Goal: Information Seeking & Learning: Check status

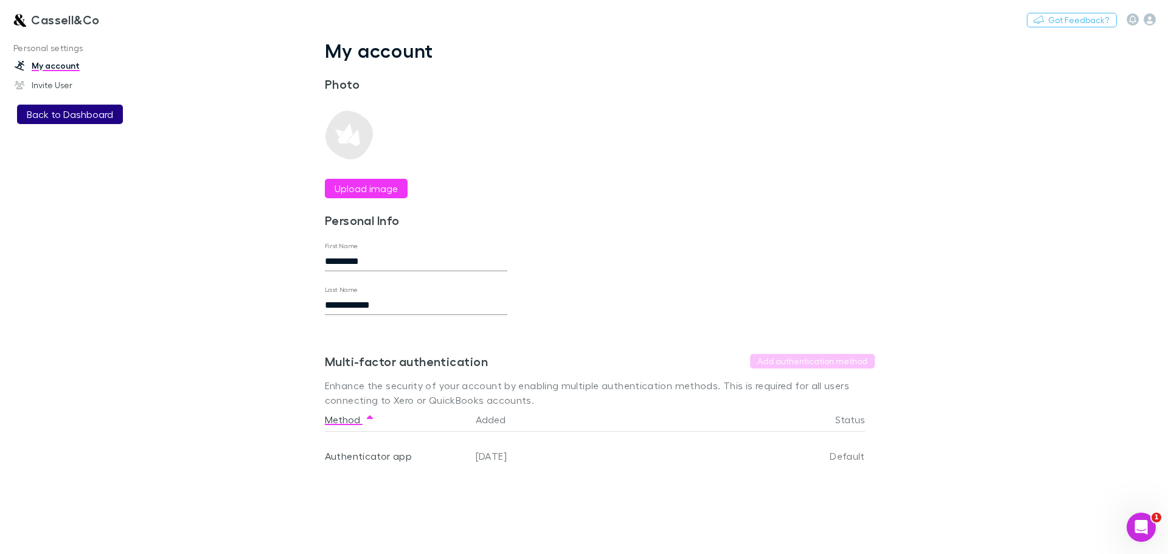
click at [71, 107] on button "Back to Dashboard" at bounding box center [70, 114] width 106 height 19
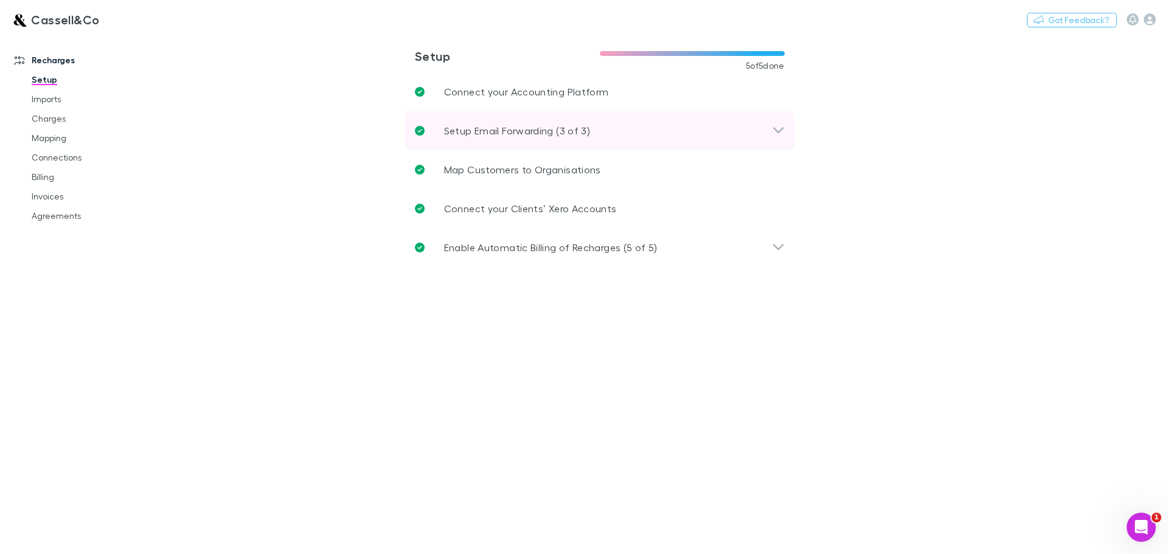
click at [783, 136] on icon at bounding box center [778, 130] width 13 height 15
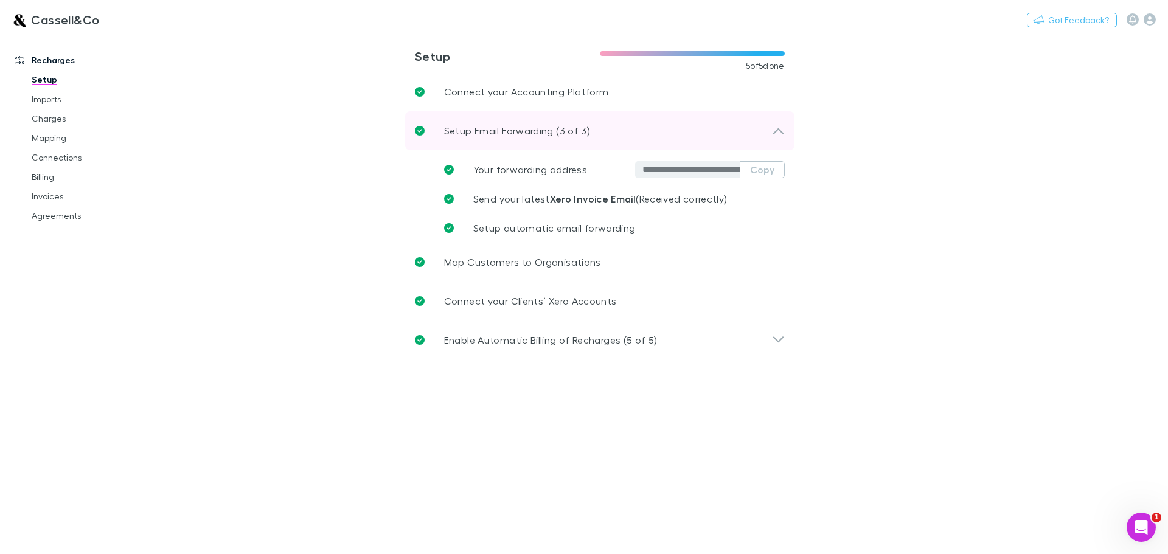
click at [781, 129] on icon at bounding box center [778, 130] width 13 height 15
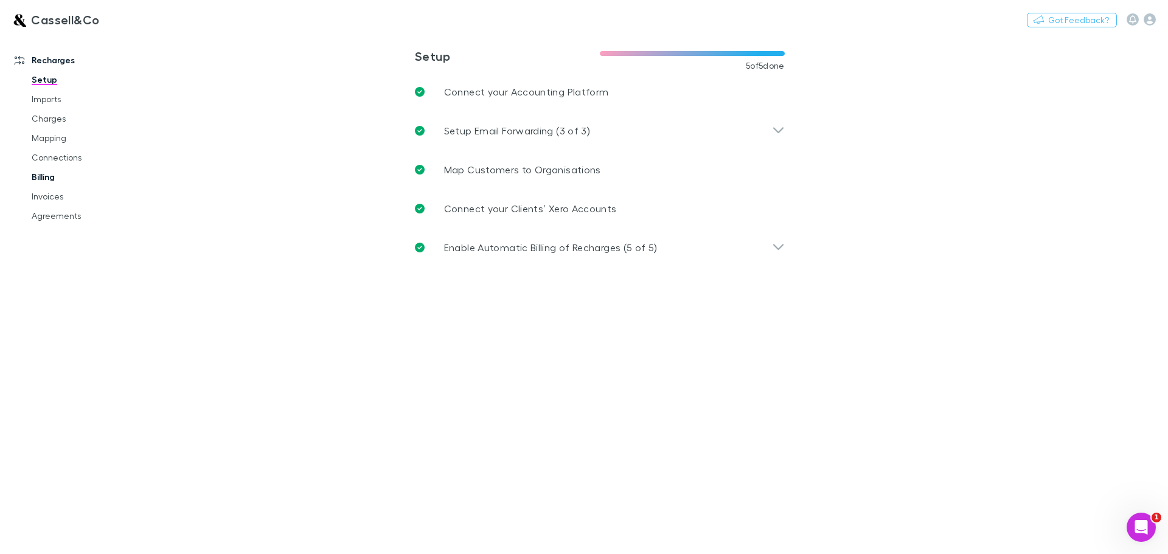
click at [42, 174] on link "Billing" at bounding box center [91, 176] width 145 height 19
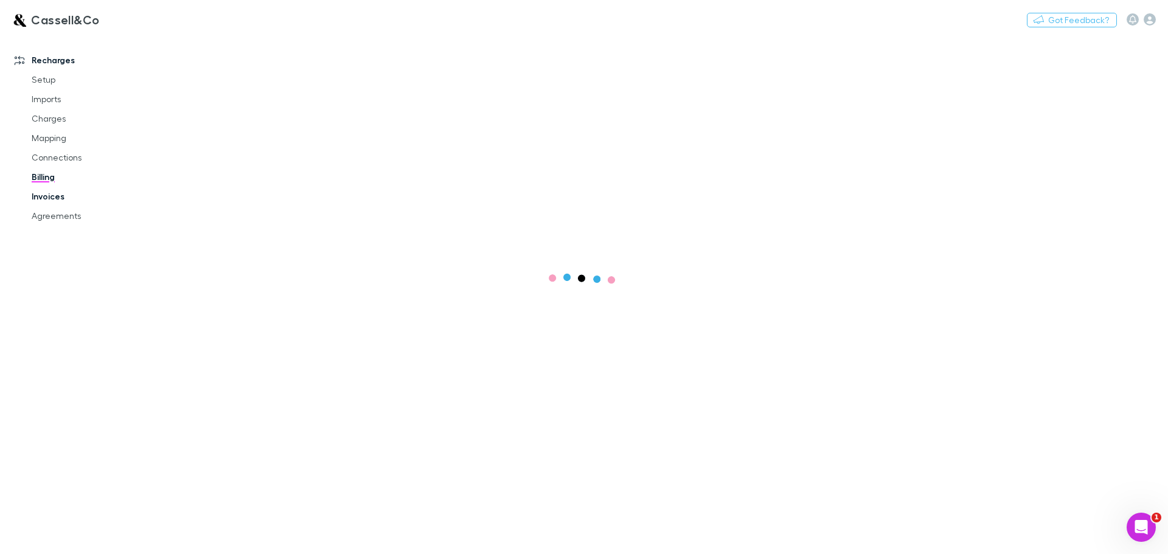
click at [49, 195] on link "Invoices" at bounding box center [91, 196] width 145 height 19
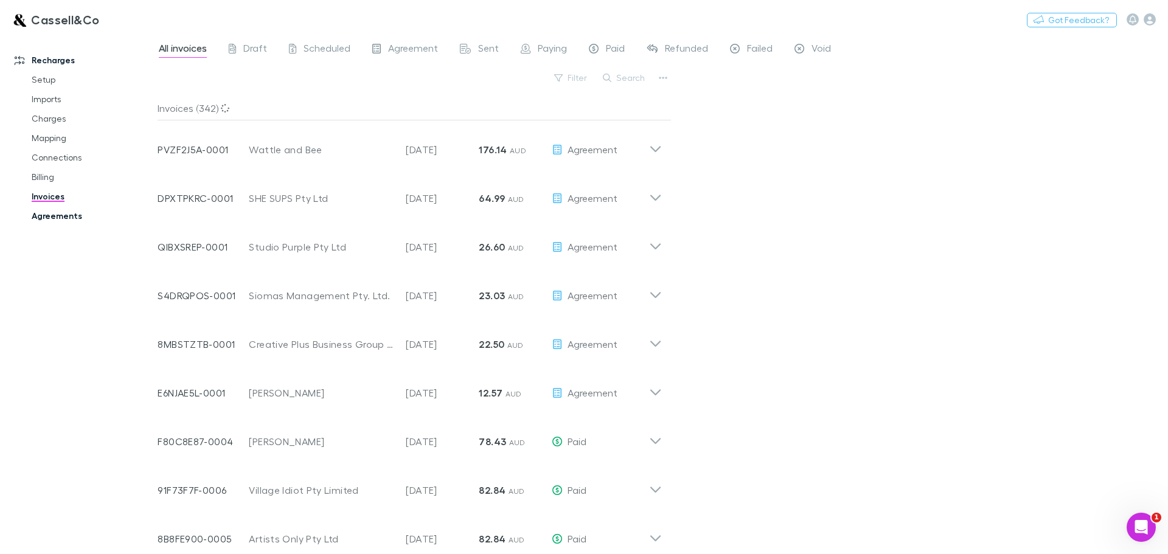
click at [54, 217] on link "Agreements" at bounding box center [91, 215] width 145 height 19
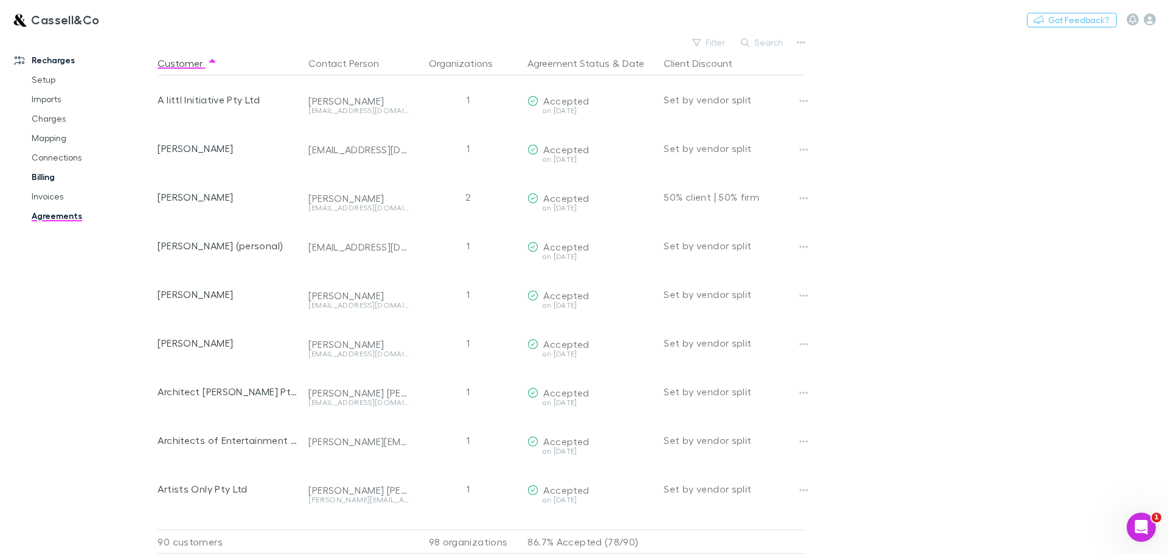
click at [46, 181] on link "Billing" at bounding box center [91, 176] width 145 height 19
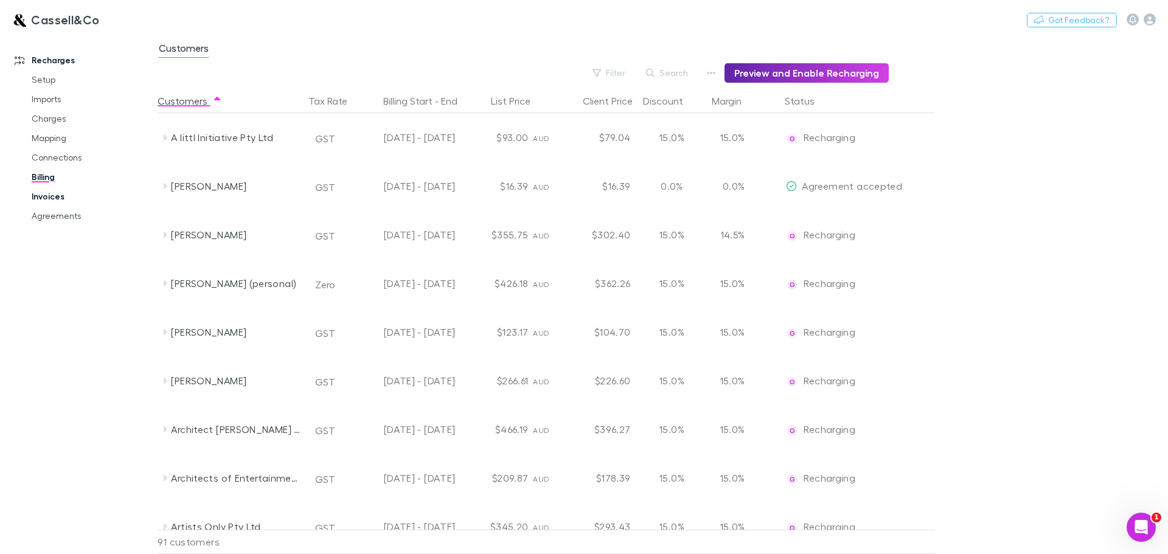
click at [48, 199] on link "Invoices" at bounding box center [91, 196] width 145 height 19
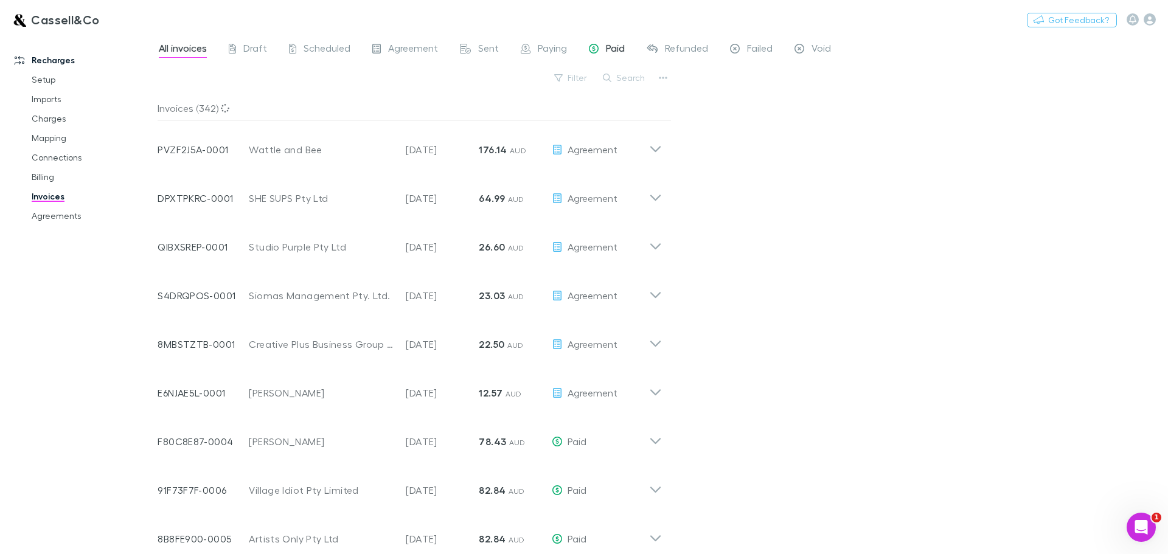
click at [609, 44] on span "Paid" at bounding box center [615, 50] width 19 height 16
click at [626, 90] on div "Filter Search" at bounding box center [415, 82] width 514 height 27
click at [628, 78] on button "Search" at bounding box center [624, 78] width 55 height 15
click at [628, 78] on input "text" at bounding box center [603, 77] width 61 height 17
click at [619, 69] on input "text" at bounding box center [603, 77] width 61 height 17
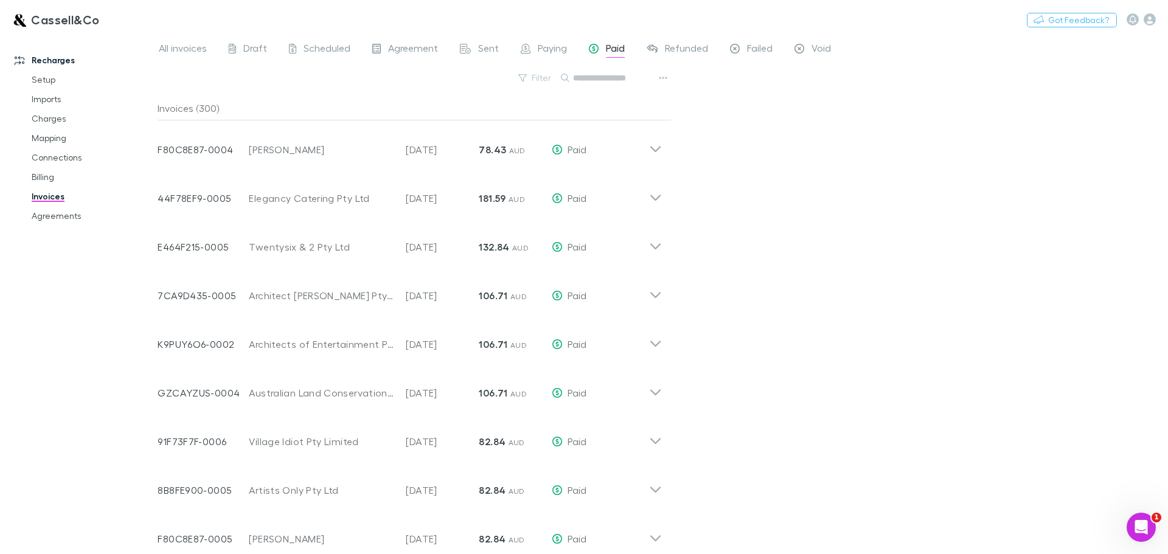
click at [612, 78] on input "text" at bounding box center [603, 77] width 61 height 17
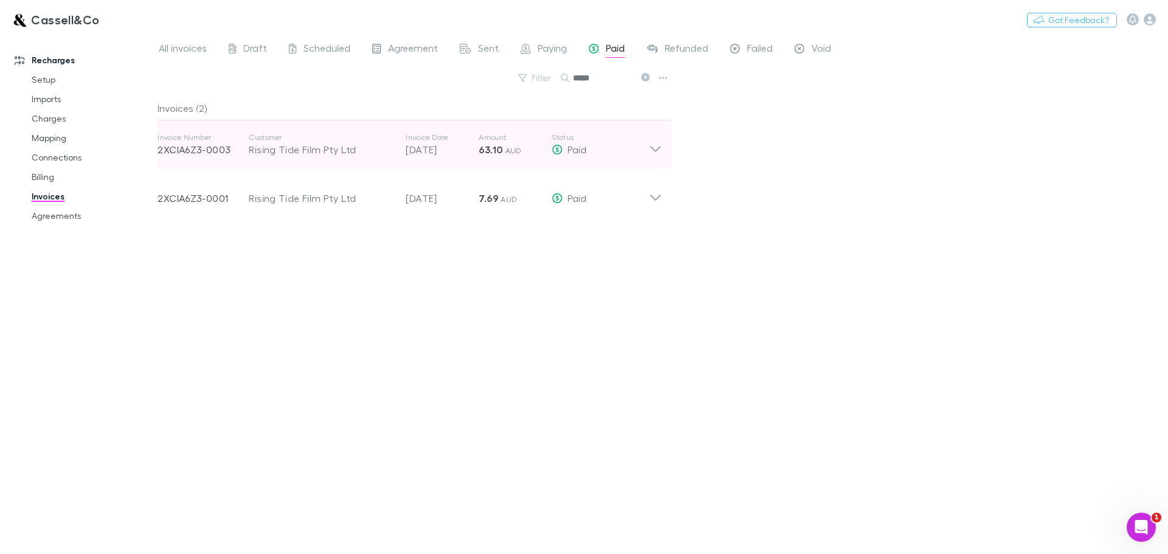
type input "*****"
click at [666, 148] on div "Invoice Number 2XCIA6Z3-0003 Customer Rising Tide Film Pty Ltd Invoice Date [DA…" at bounding box center [410, 144] width 524 height 49
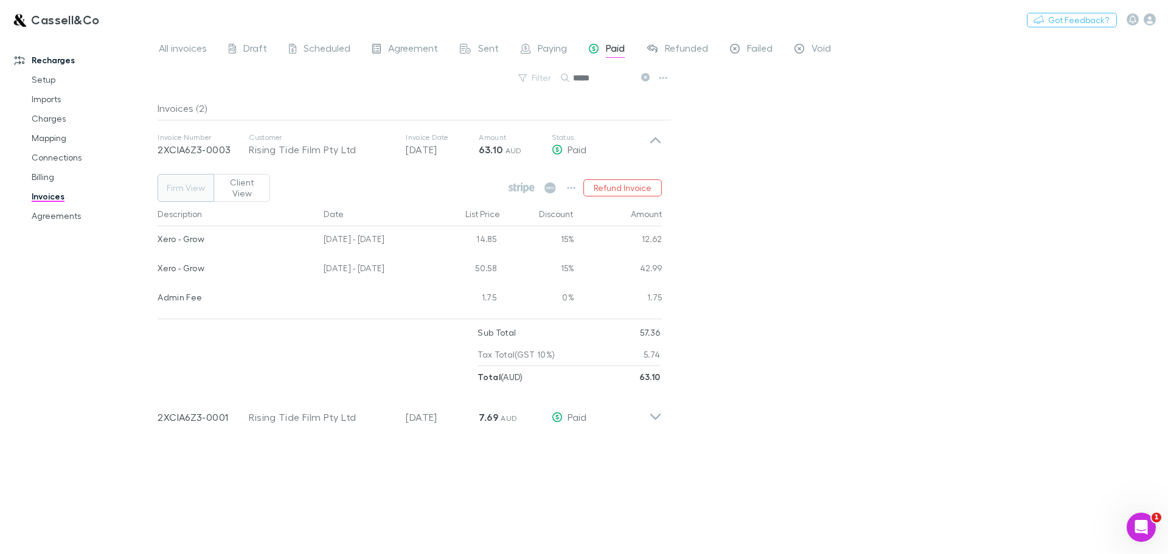
click at [249, 184] on button "Client View" at bounding box center [241, 188] width 57 height 28
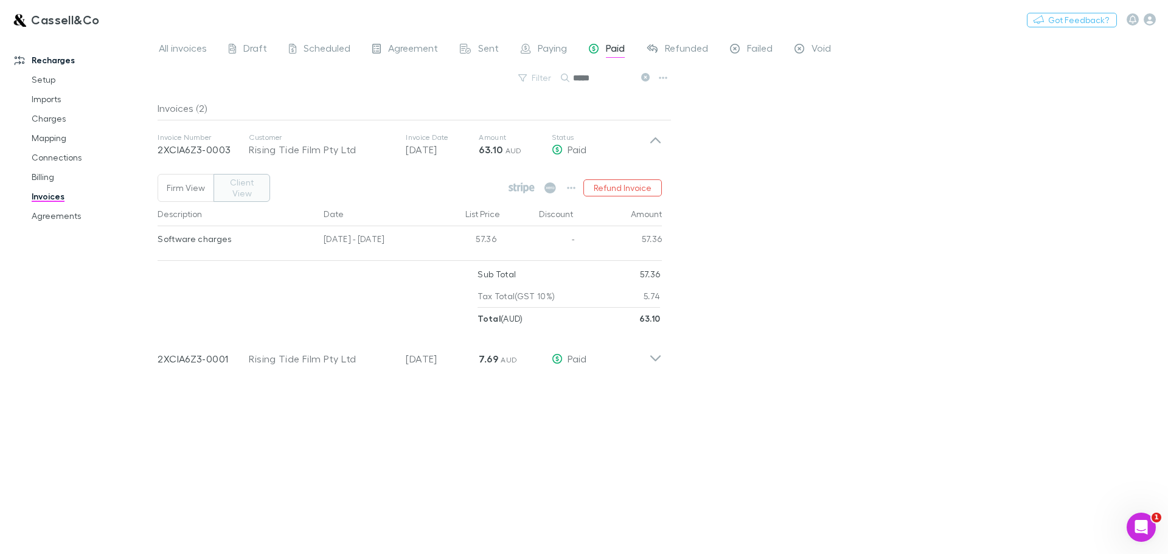
type button "client"
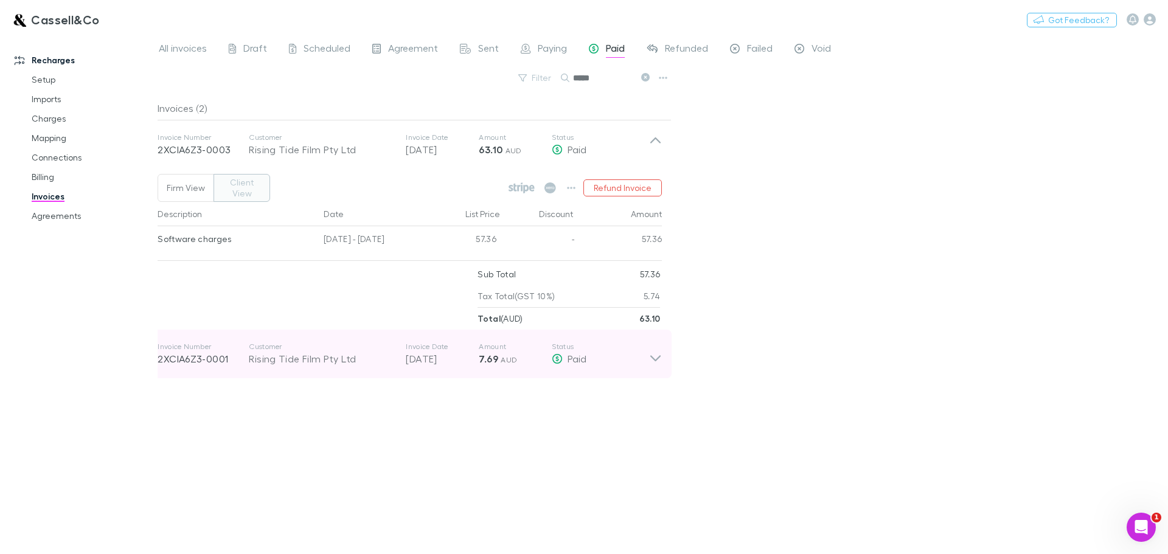
click at [654, 355] on icon at bounding box center [655, 358] width 10 height 6
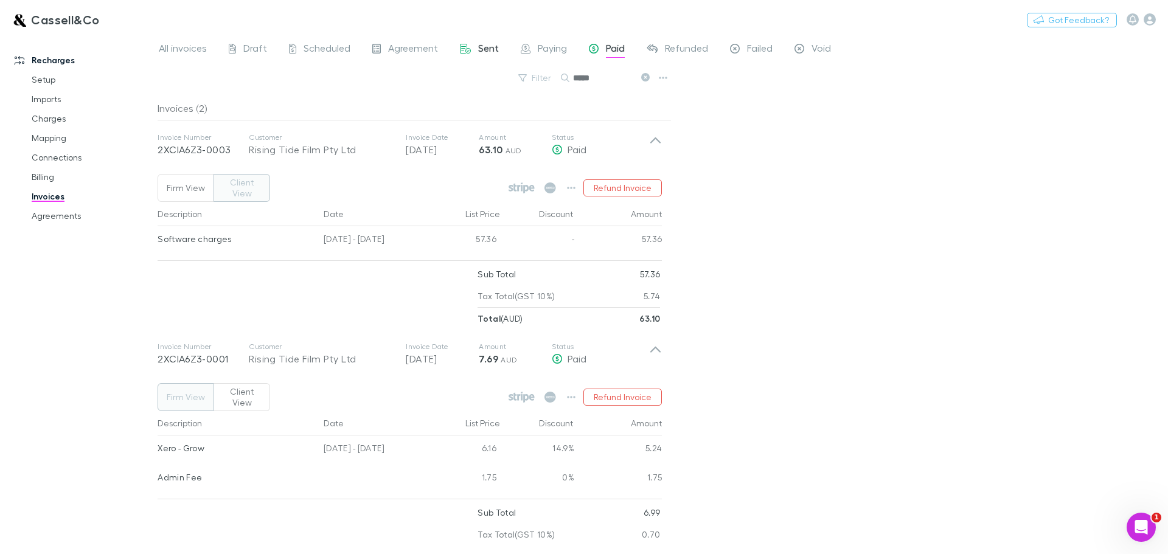
click at [460, 46] on icon at bounding box center [465, 50] width 11 height 13
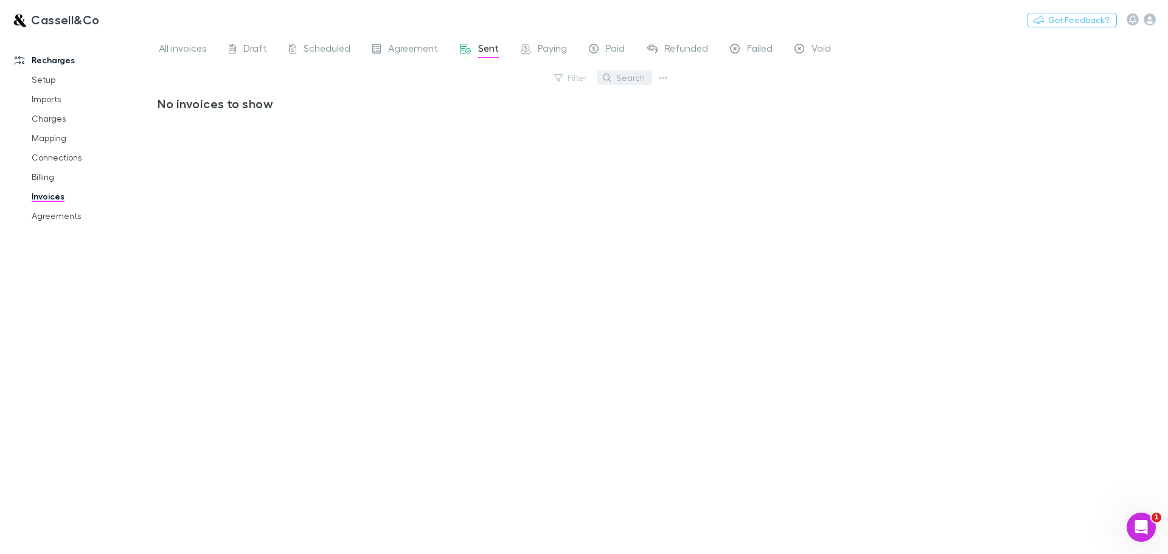
click at [632, 76] on button "Search" at bounding box center [624, 78] width 55 height 15
click at [616, 75] on input "text" at bounding box center [603, 77] width 61 height 17
type input "*****"
click at [58, 157] on link "Connections" at bounding box center [91, 157] width 145 height 19
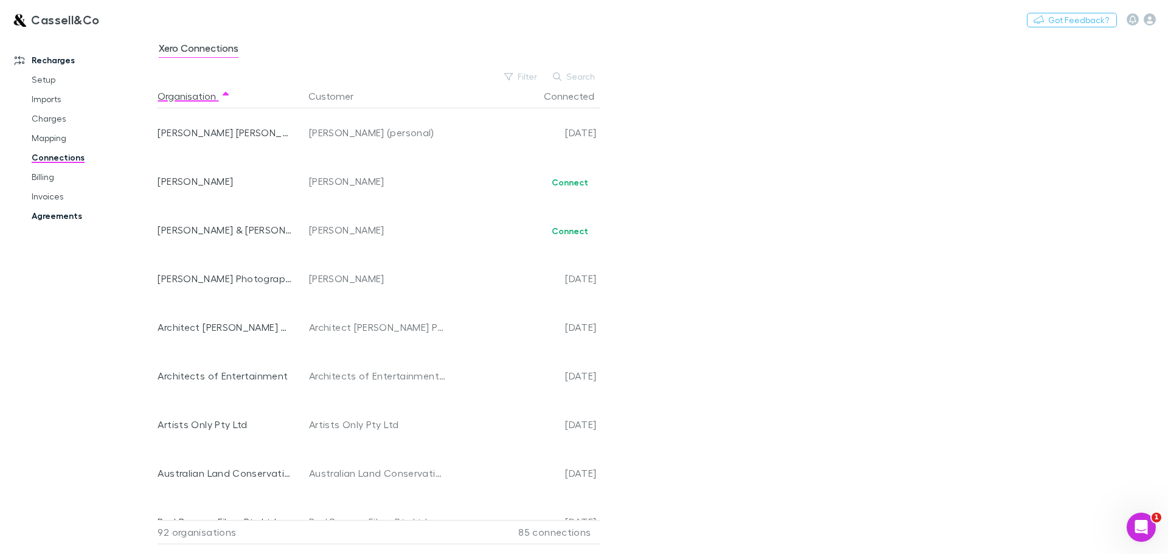
click at [69, 218] on link "Agreements" at bounding box center [91, 215] width 145 height 19
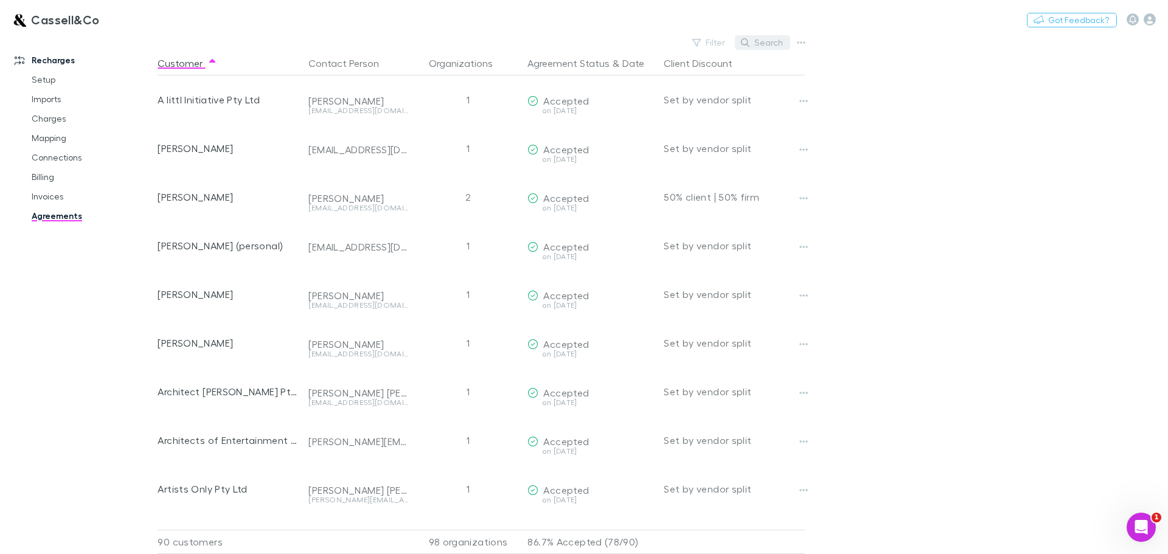
click at [762, 38] on button "Search" at bounding box center [762, 42] width 55 height 15
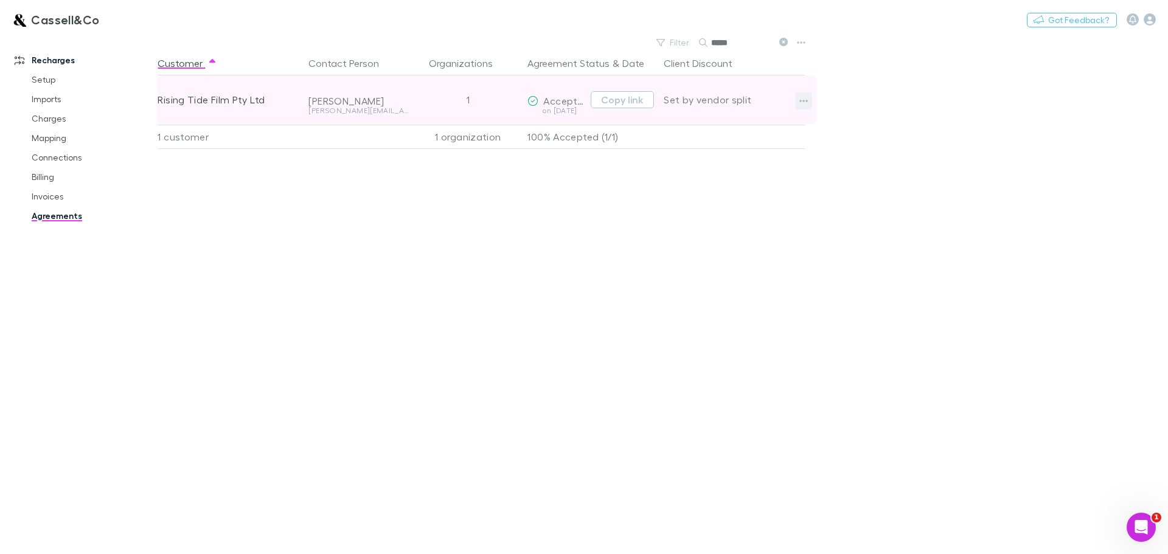
type input "*****"
click at [802, 102] on icon "button" at bounding box center [803, 101] width 9 height 10
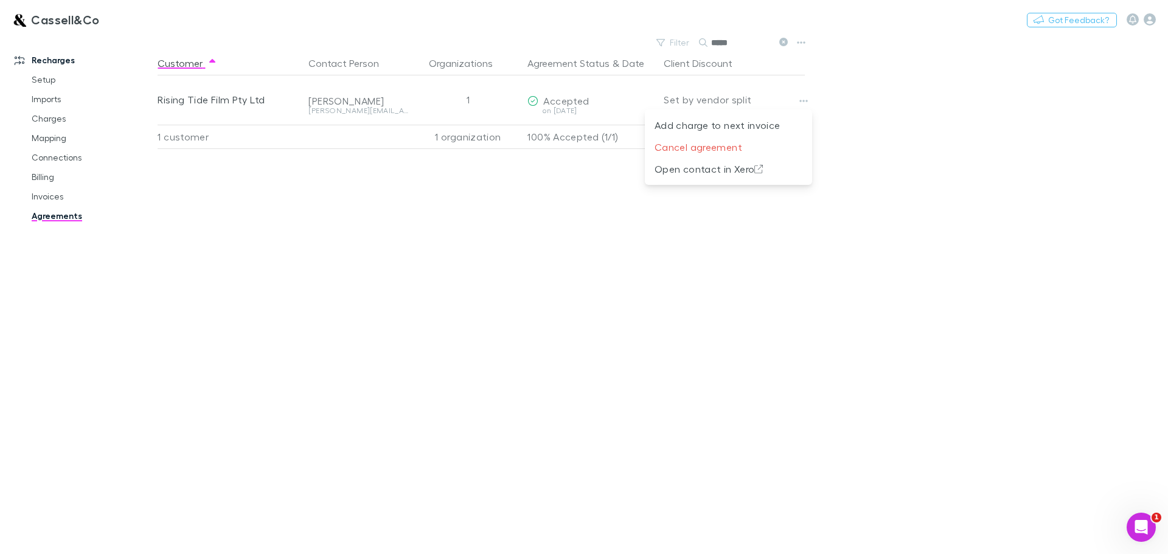
click at [47, 202] on div at bounding box center [584, 277] width 1168 height 554
drag, startPoint x: 48, startPoint y: 201, endPoint x: 43, endPoint y: 178, distance: 23.7
click at [48, 201] on link "Invoices" at bounding box center [91, 196] width 145 height 19
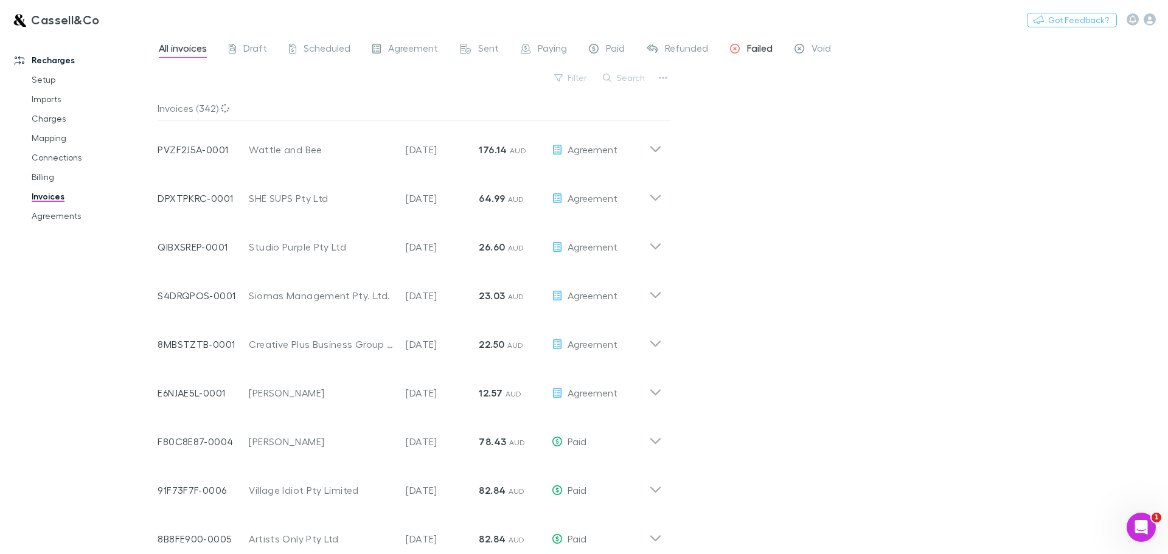
click at [751, 49] on span "Failed" at bounding box center [760, 50] width 26 height 16
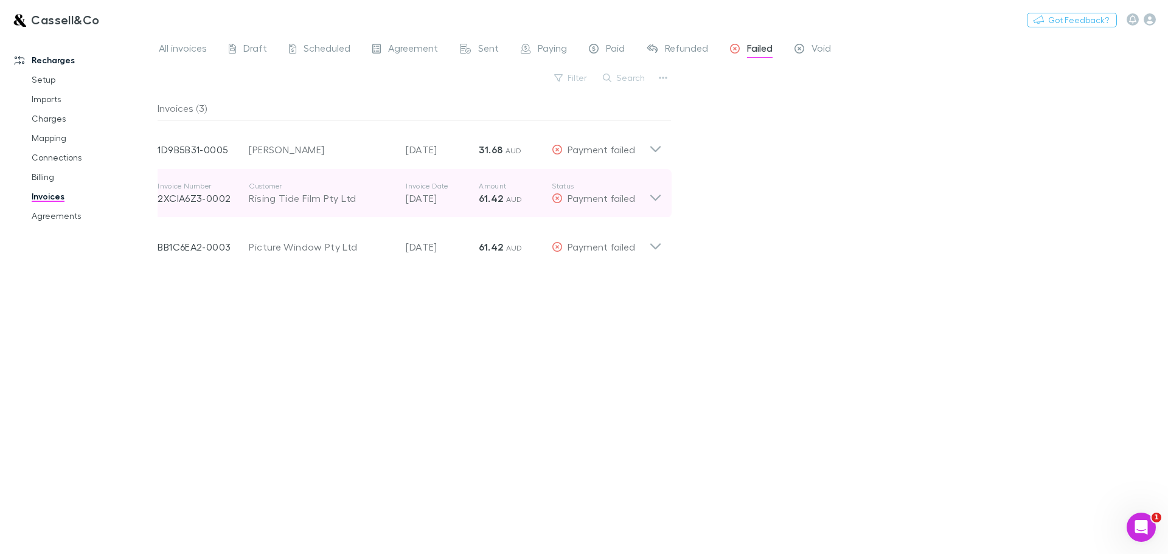
click at [659, 196] on icon at bounding box center [655, 198] width 10 height 6
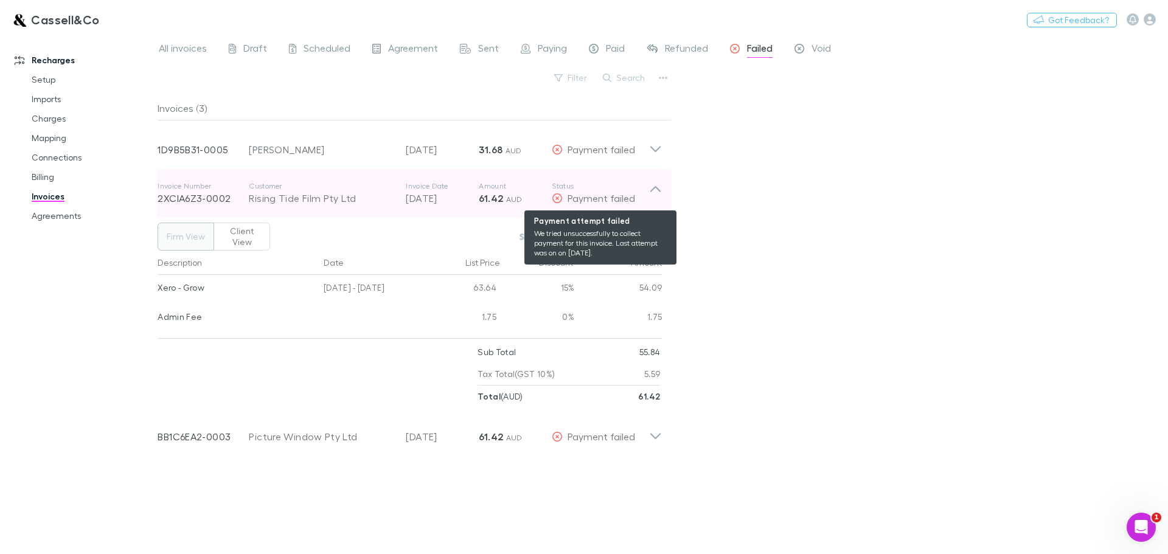
click at [587, 194] on span "Payment failed" at bounding box center [601, 198] width 68 height 12
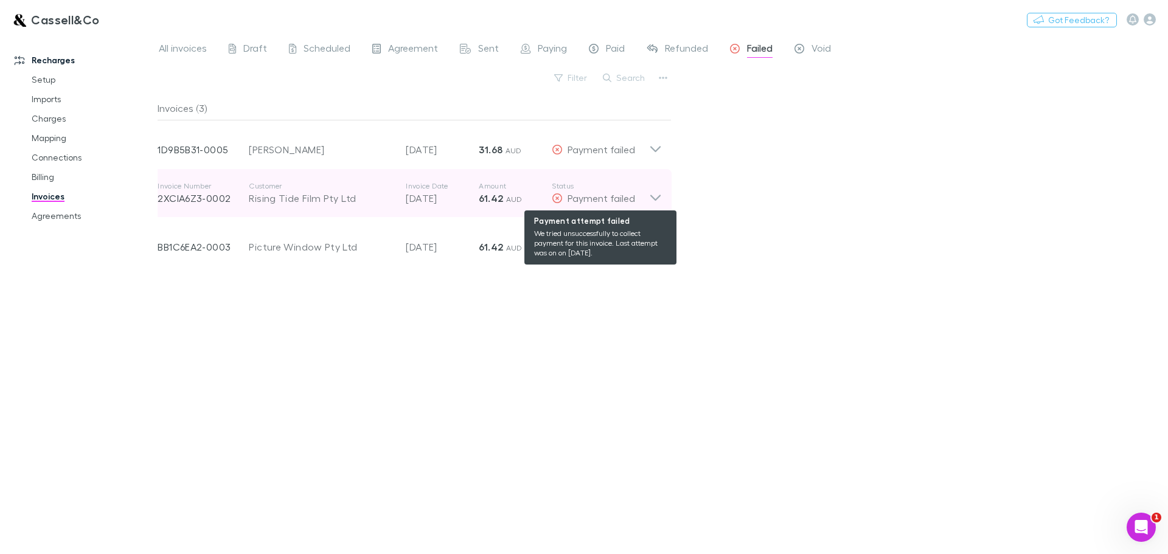
click at [587, 194] on span "Payment failed" at bounding box center [601, 198] width 68 height 12
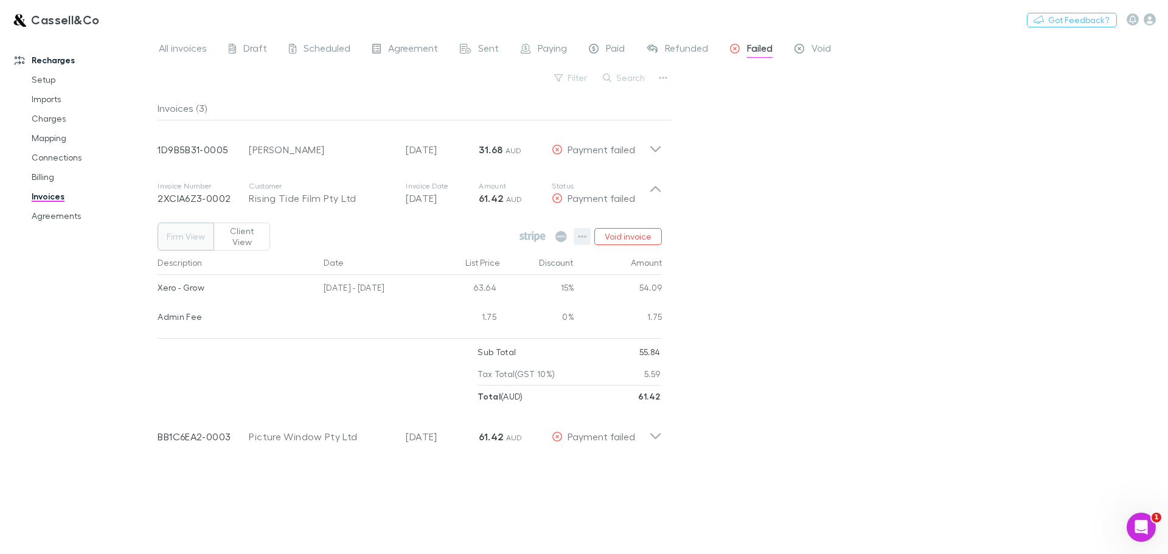
click at [585, 232] on icon "button" at bounding box center [582, 237] width 9 height 10
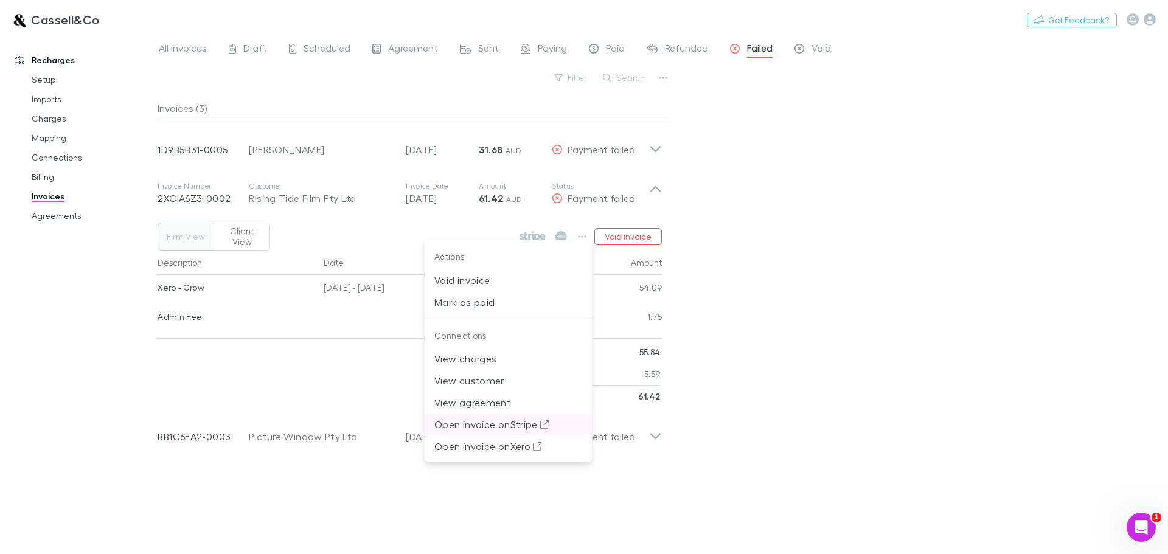
click at [515, 424] on p "Open invoice on Stripe" at bounding box center [508, 424] width 148 height 15
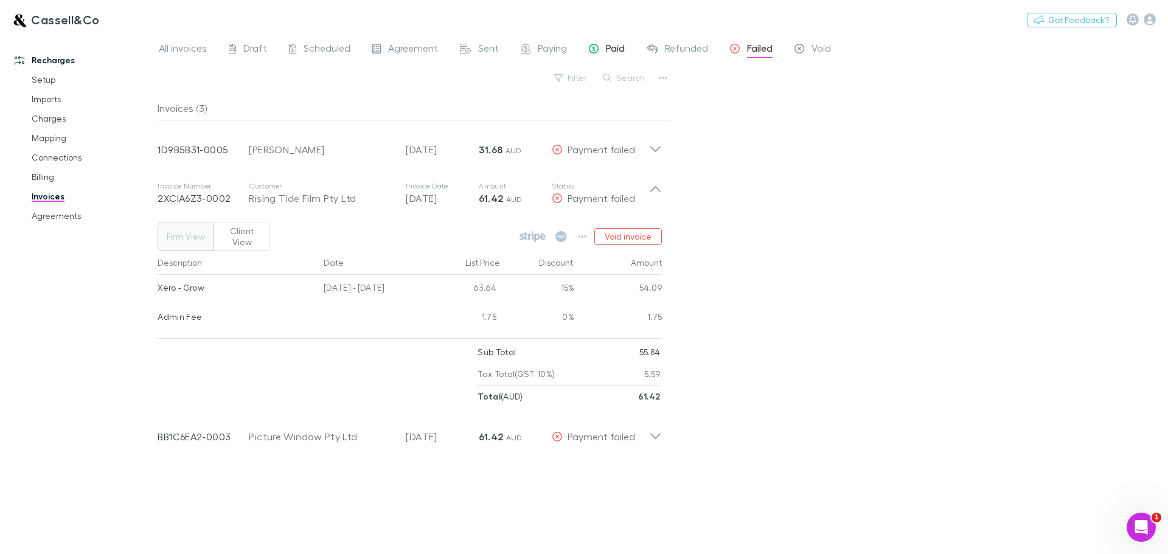
click at [611, 46] on span "Paid" at bounding box center [615, 50] width 19 height 16
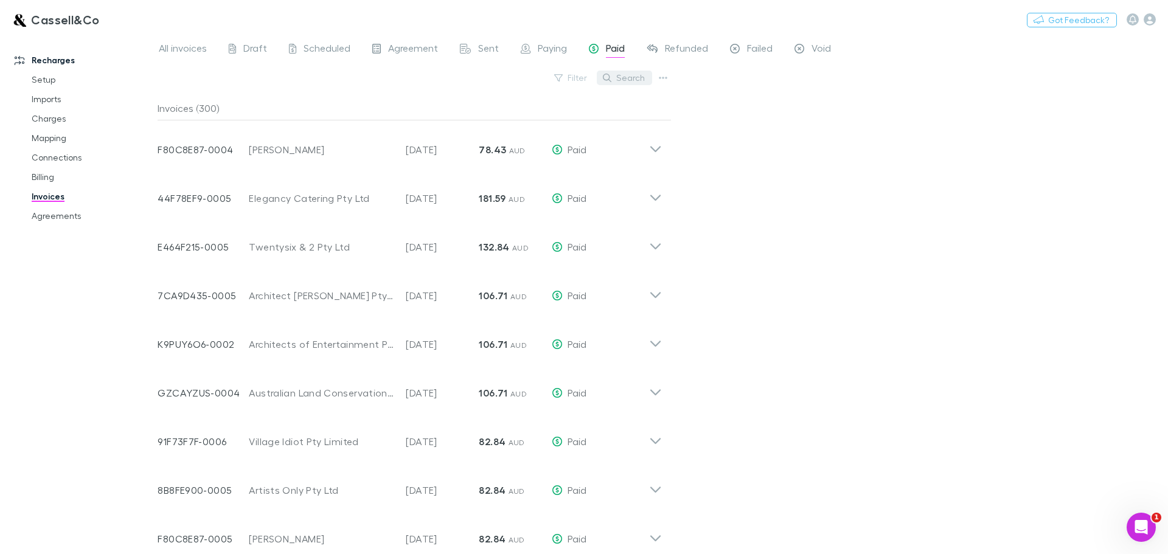
click at [626, 78] on button "Search" at bounding box center [624, 78] width 55 height 15
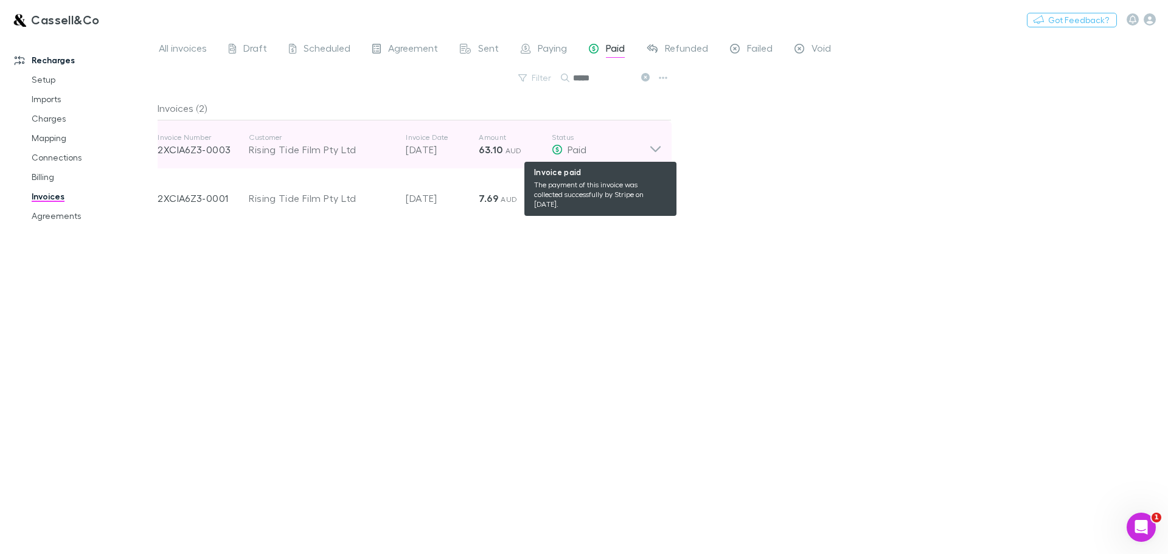
type input "*****"
click at [656, 147] on icon at bounding box center [655, 145] width 13 height 24
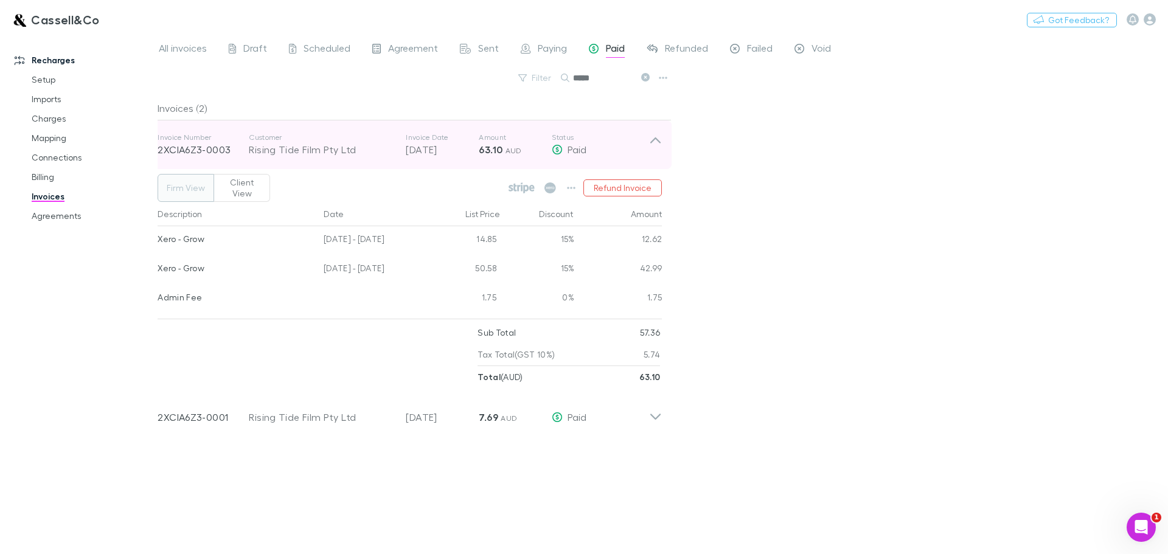
click at [656, 147] on icon at bounding box center [655, 145] width 13 height 24
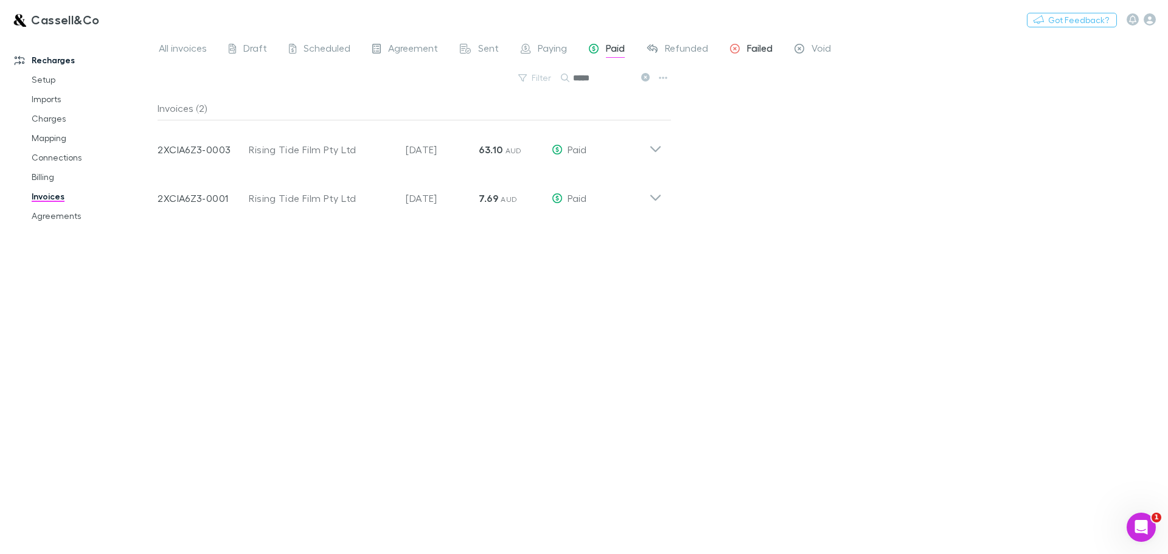
click at [753, 43] on span "Failed" at bounding box center [760, 50] width 26 height 16
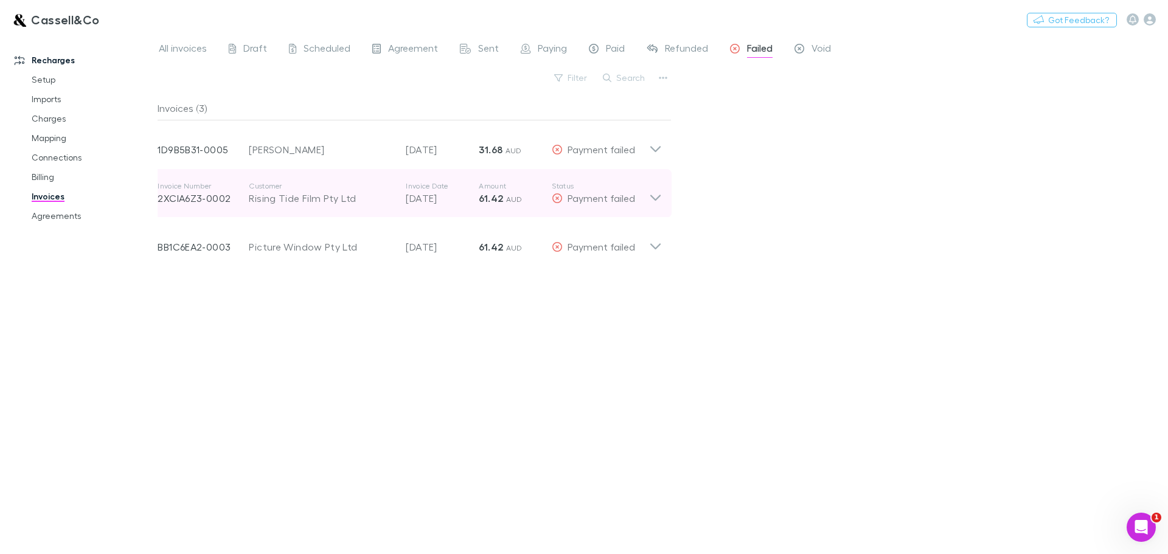
click at [654, 195] on icon at bounding box center [655, 193] width 13 height 24
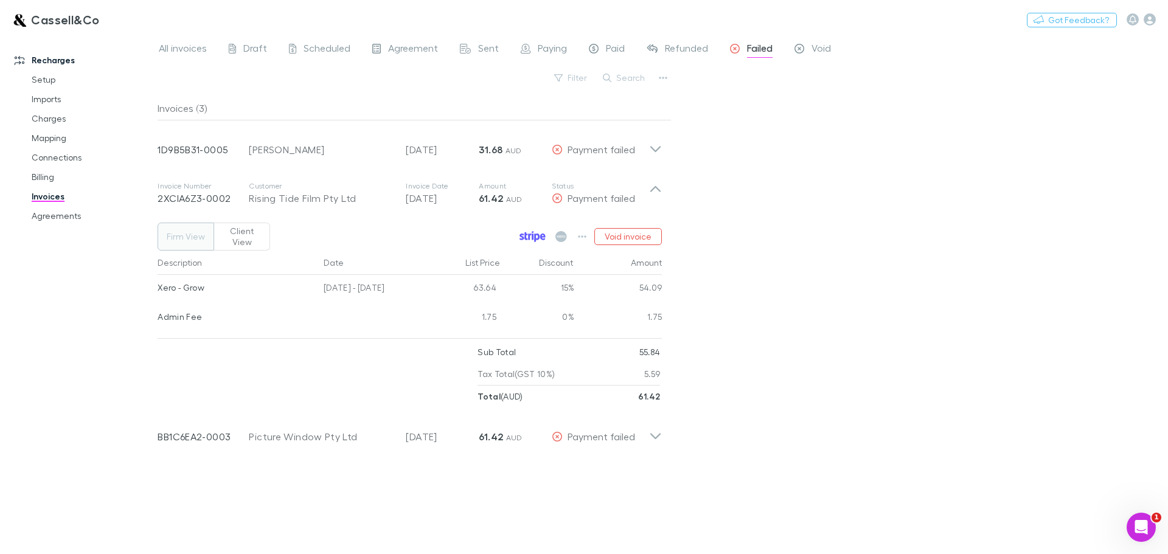
click at [527, 232] on icon at bounding box center [526, 236] width 3 height 8
click at [54, 214] on link "Agreements" at bounding box center [91, 215] width 145 height 19
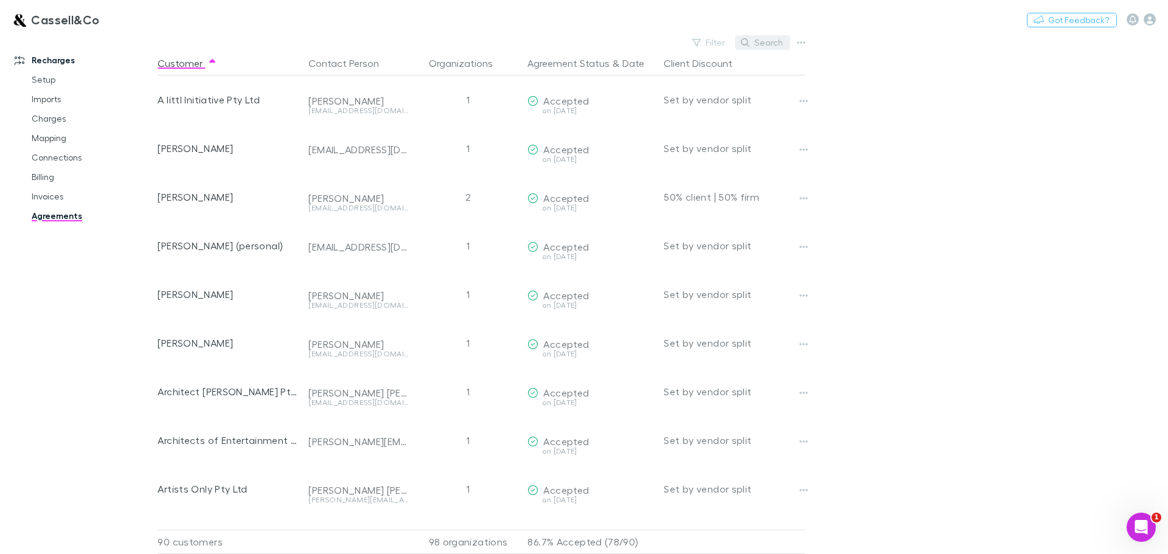
click at [769, 40] on button "Search" at bounding box center [762, 42] width 55 height 15
click at [761, 43] on button "Search" at bounding box center [762, 42] width 55 height 15
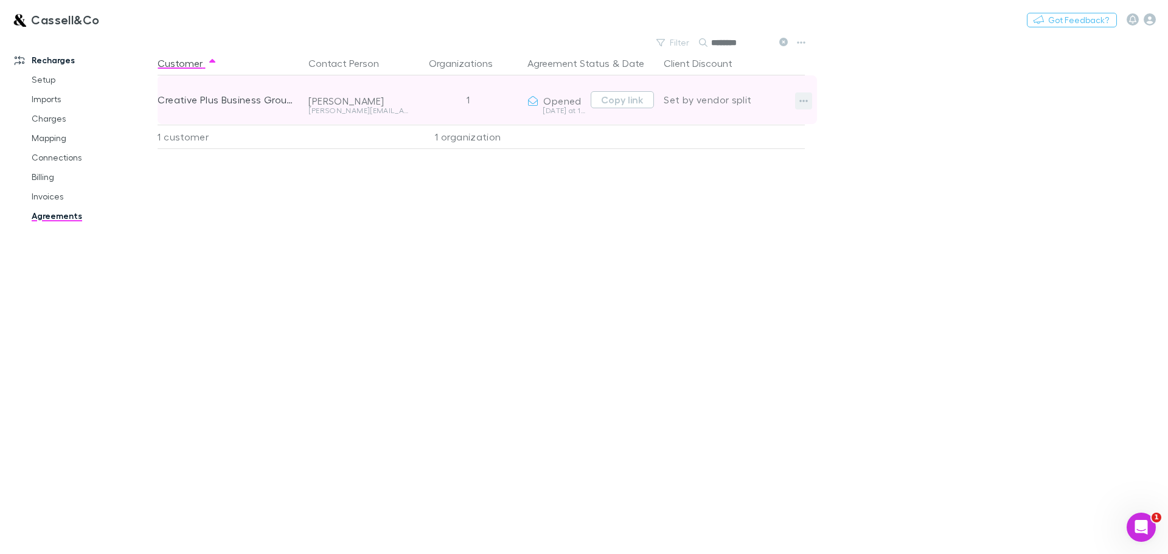
type input "********"
click at [800, 100] on icon "button" at bounding box center [803, 101] width 9 height 10
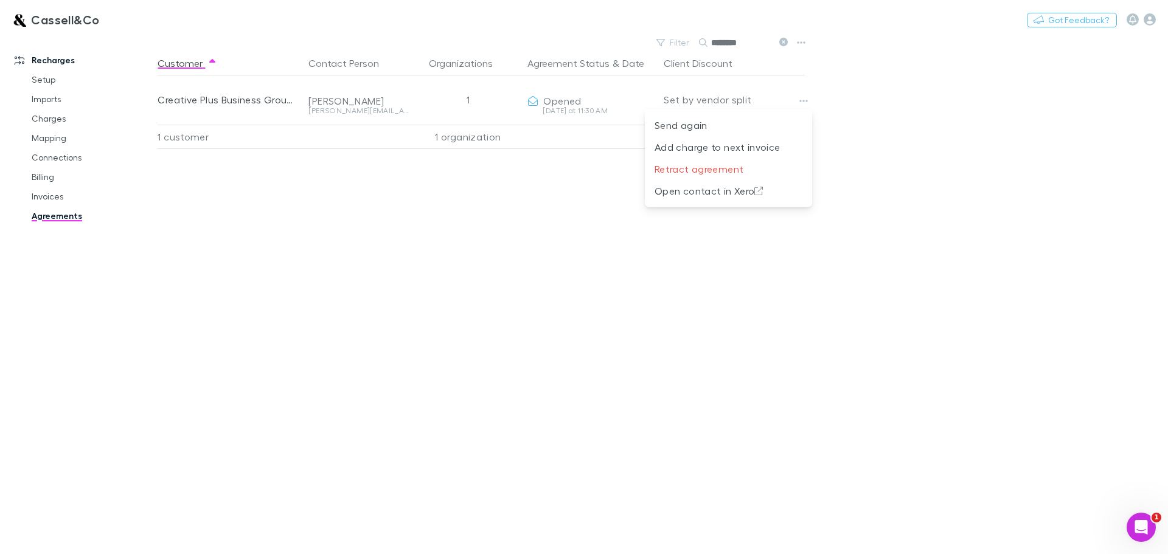
click at [536, 202] on div at bounding box center [584, 277] width 1168 height 554
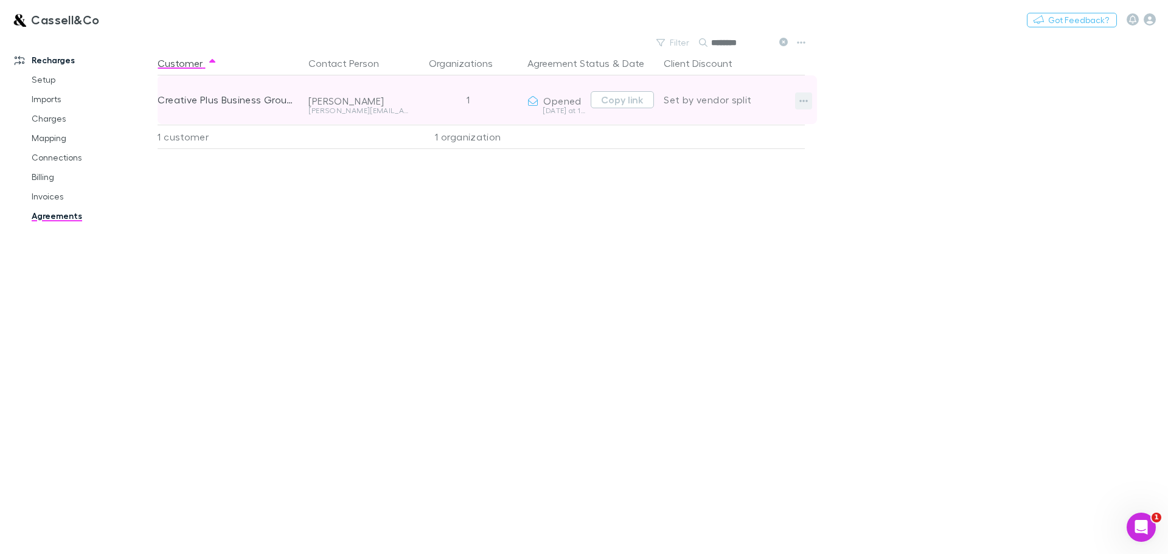
click at [802, 100] on icon "button" at bounding box center [803, 101] width 9 height 10
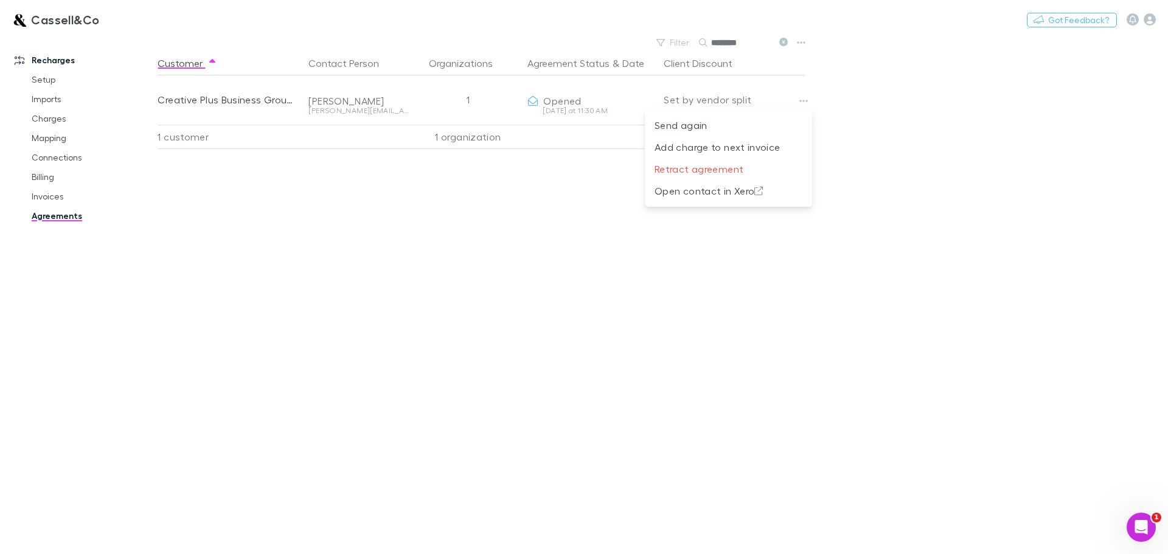
click at [629, 75] on div at bounding box center [584, 277] width 1168 height 554
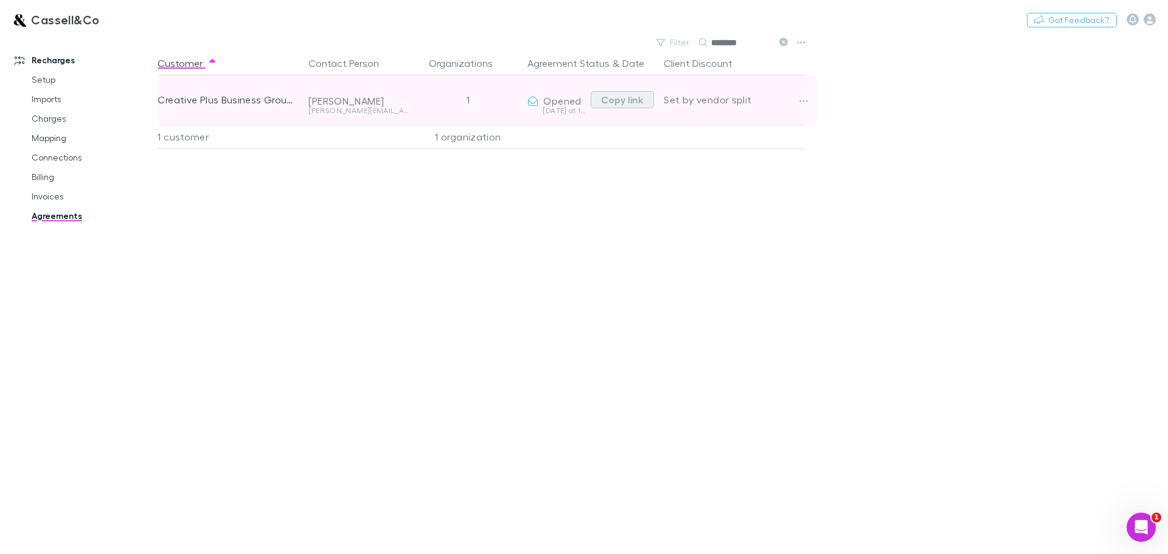
click at [628, 96] on button "Copy link" at bounding box center [622, 99] width 63 height 17
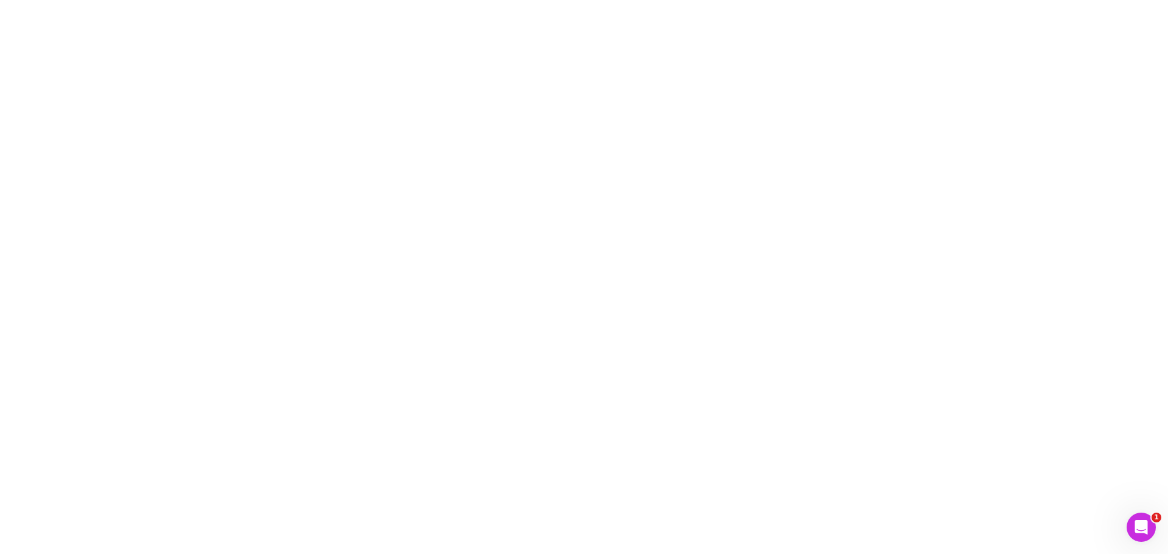
click at [1134, 522] on div "Open Intercom Messenger" at bounding box center [1141, 527] width 40 height 40
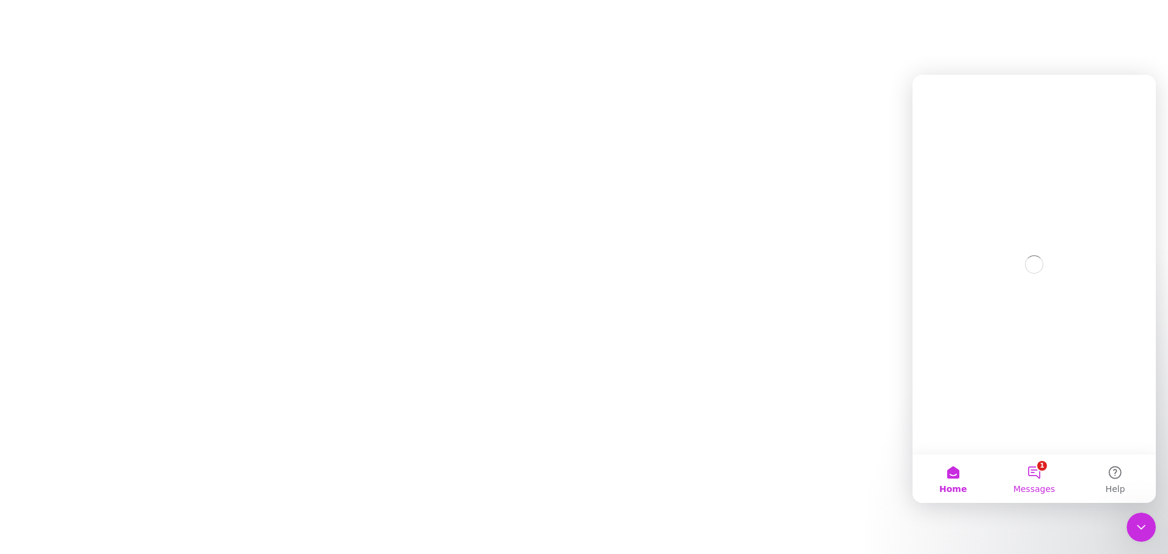
click at [1036, 474] on button "1 Messages" at bounding box center [1033, 478] width 81 height 49
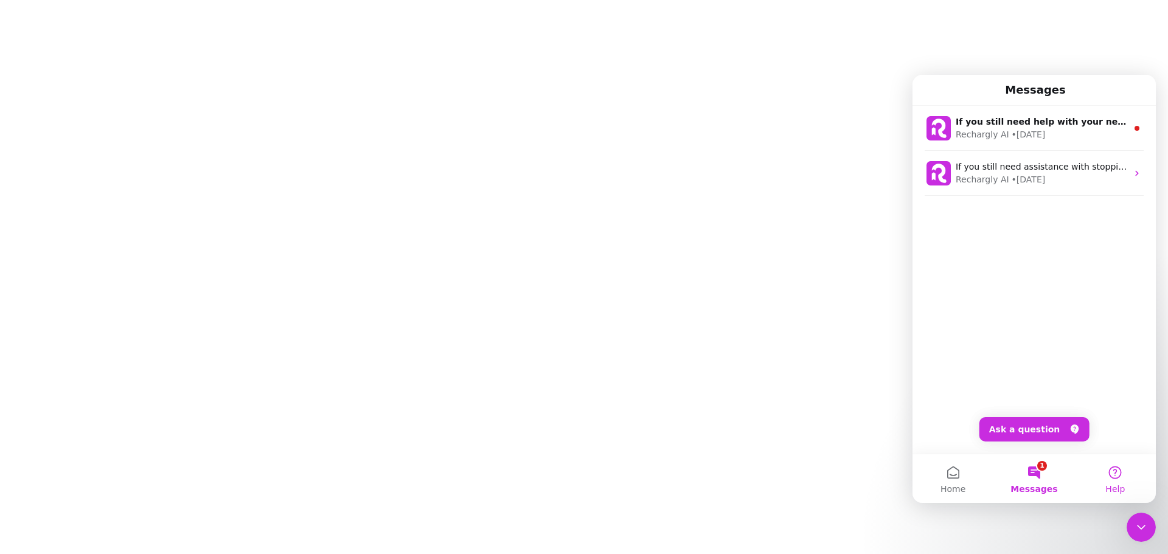
click at [1113, 478] on button "Help" at bounding box center [1115, 478] width 81 height 49
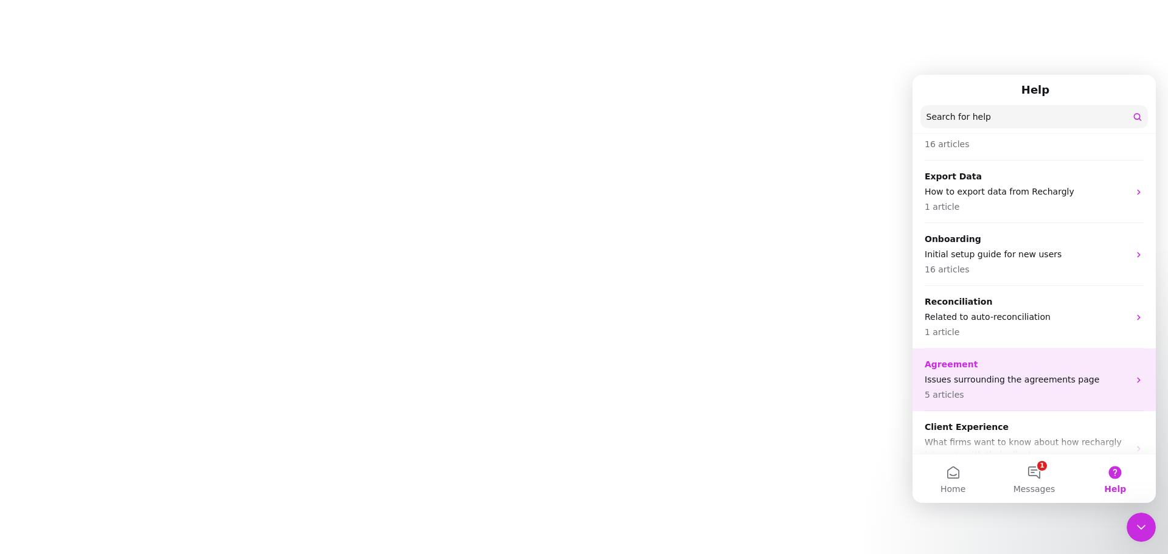
scroll to position [294, 0]
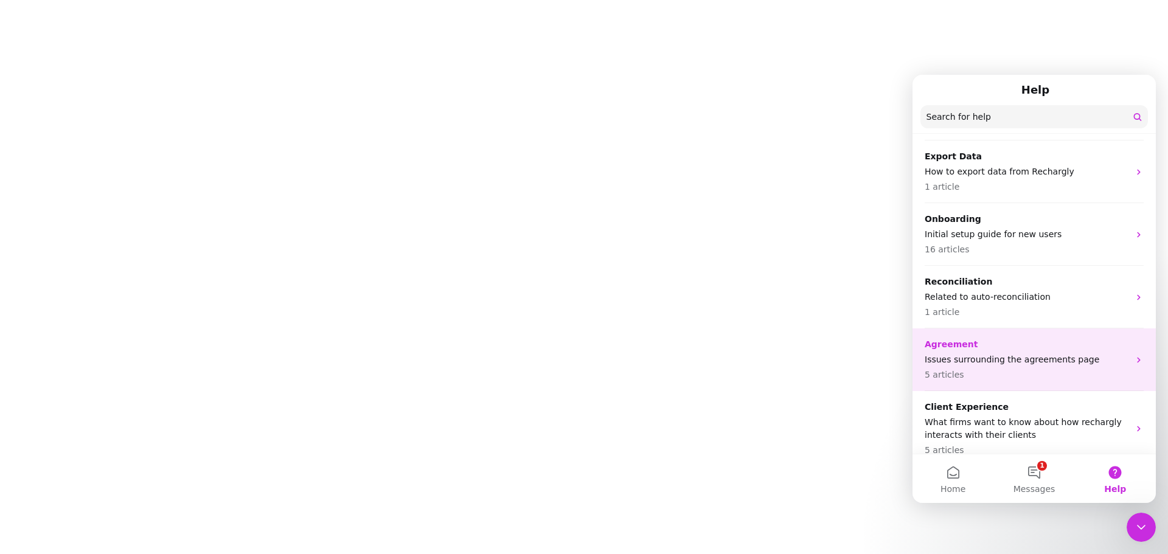
click at [1044, 340] on div "Agreement Issues surrounding the agreements page 5 articles" at bounding box center [1026, 359] width 204 height 43
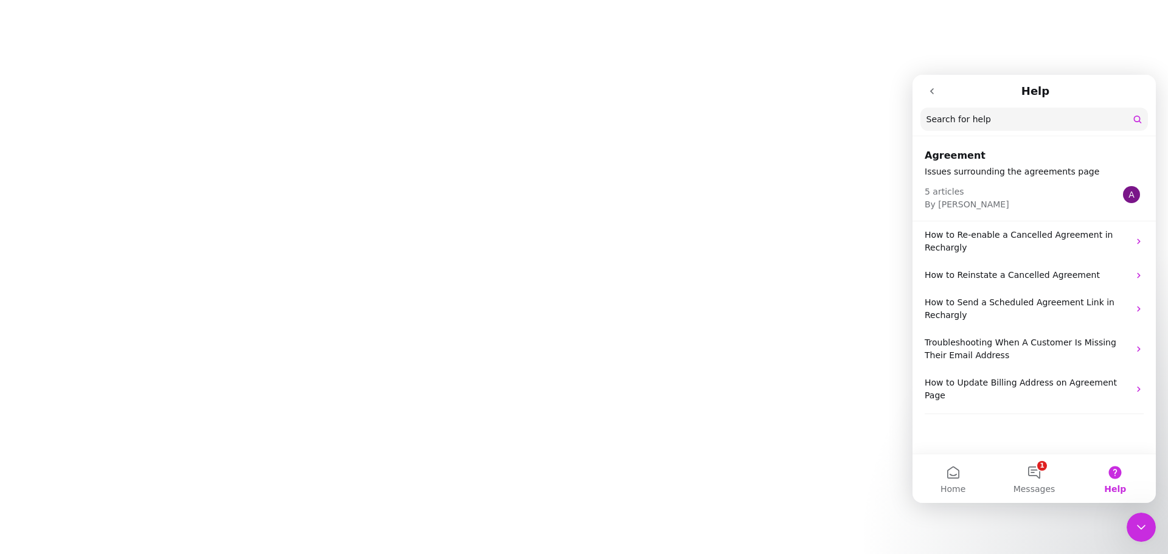
click at [1130, 195] on div "A" at bounding box center [1131, 194] width 17 height 17
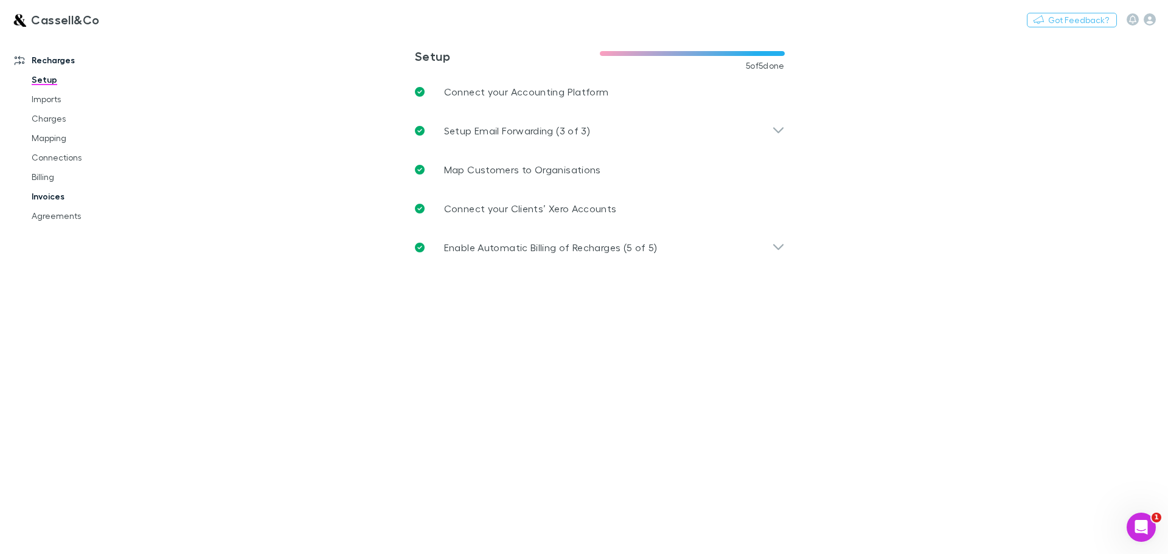
click at [54, 193] on link "Invoices" at bounding box center [91, 196] width 145 height 19
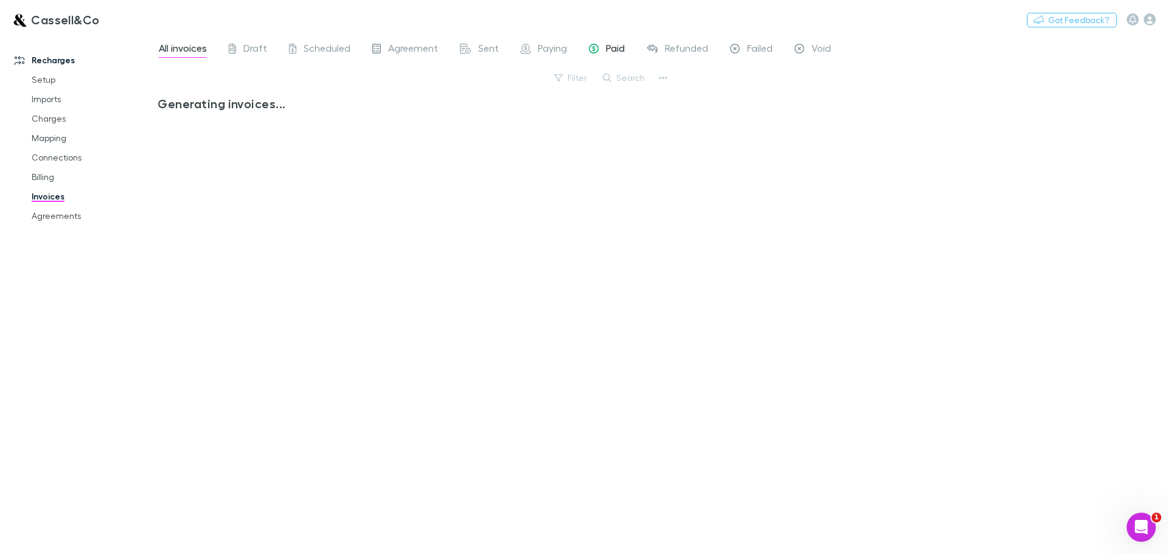
click at [609, 40] on link "Paid" at bounding box center [606, 49] width 38 height 19
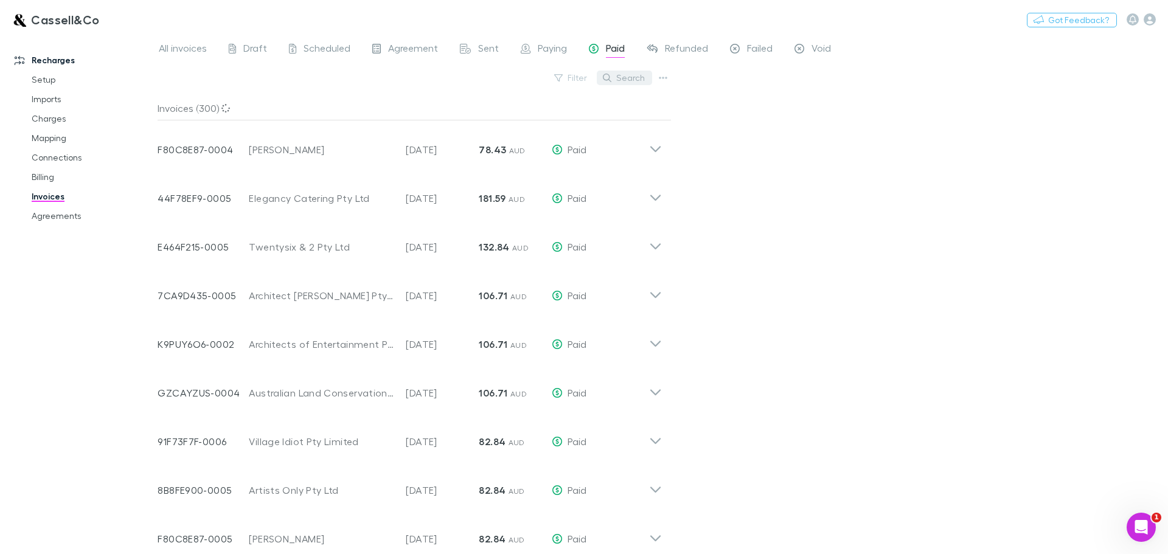
click at [633, 78] on button "Search" at bounding box center [624, 78] width 55 height 15
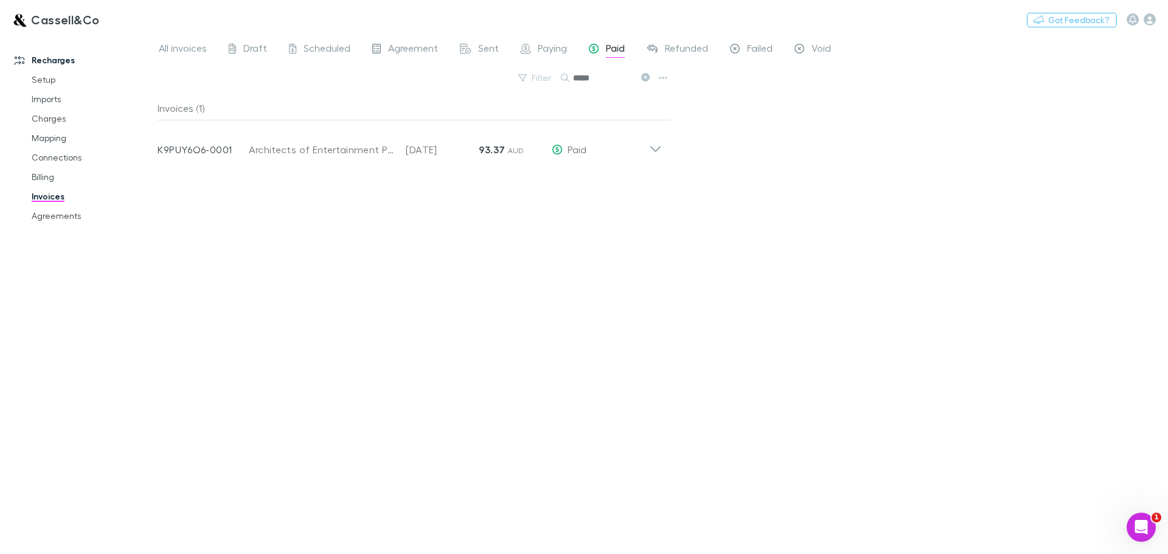
click at [601, 79] on input "*****" at bounding box center [603, 77] width 61 height 17
click at [601, 79] on input "******" at bounding box center [603, 77] width 61 height 17
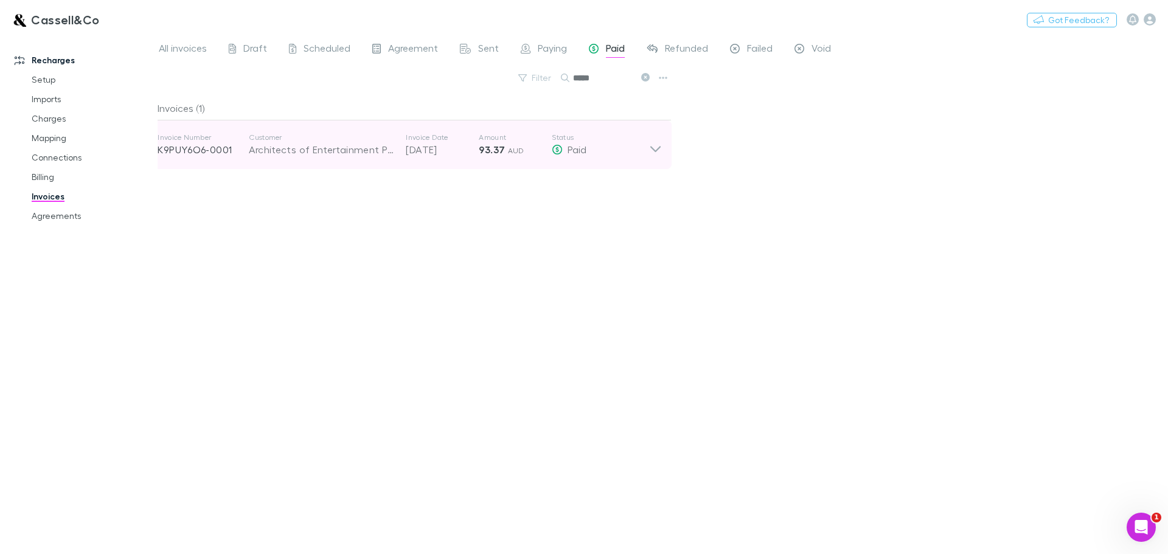
type input "*****"
click at [658, 150] on icon at bounding box center [655, 145] width 13 height 24
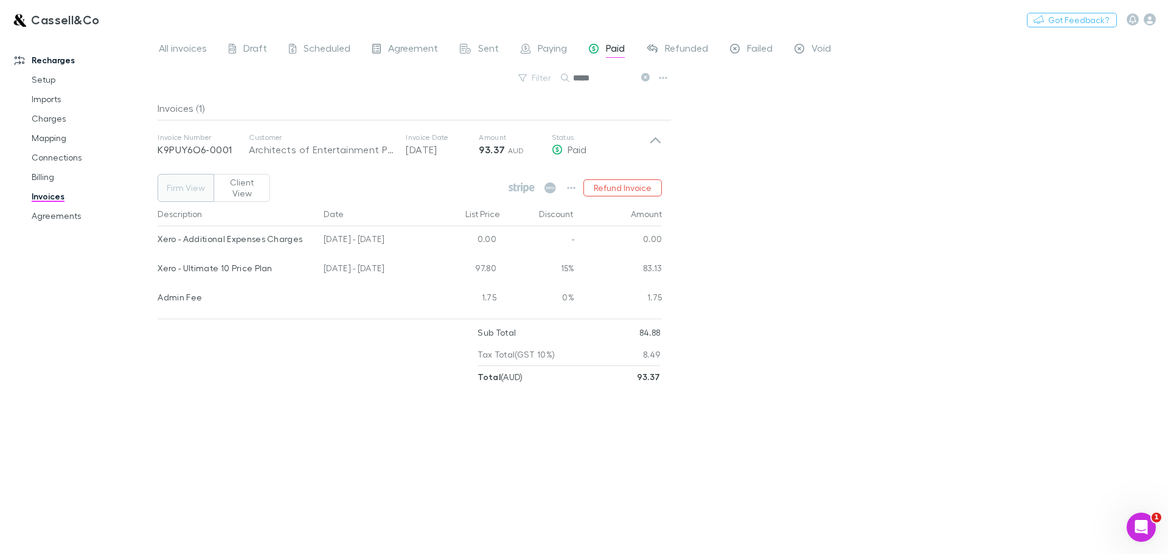
click at [243, 175] on button "Client View" at bounding box center [241, 188] width 57 height 28
click at [549, 182] on icon at bounding box center [550, 187] width 12 height 11
click at [572, 183] on icon "button" at bounding box center [571, 188] width 9 height 10
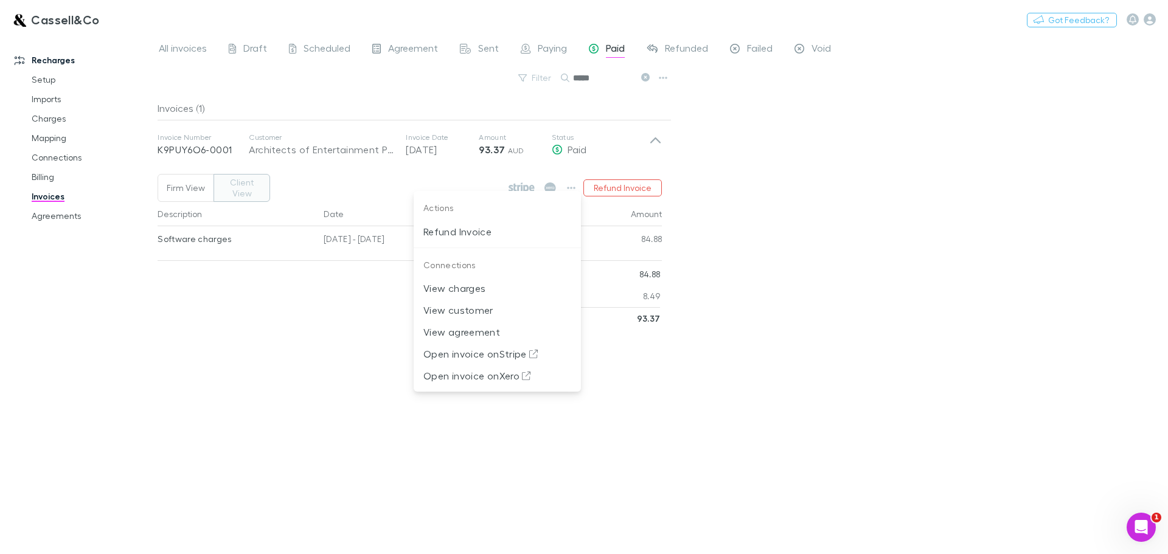
click at [41, 80] on div at bounding box center [584, 277] width 1168 height 554
click at [55, 68] on link "Recharges" at bounding box center [83, 59] width 162 height 19
